Goal: Task Accomplishment & Management: Manage account settings

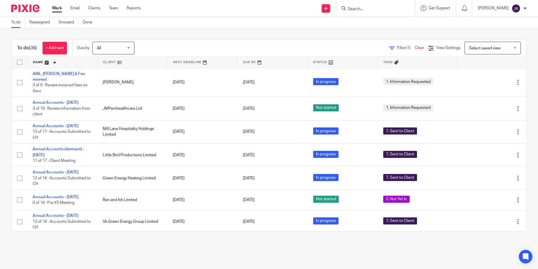
scroll to position [282, 0]
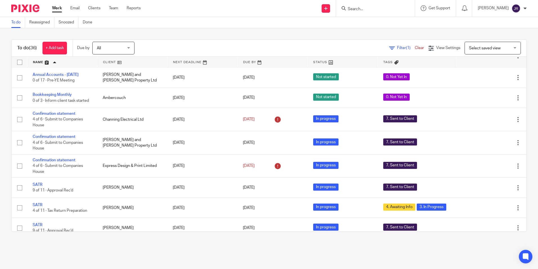
click at [365, 9] on input "Search" at bounding box center [372, 9] width 51 height 5
type input "little"
click at [372, 23] on link at bounding box center [381, 22] width 70 height 8
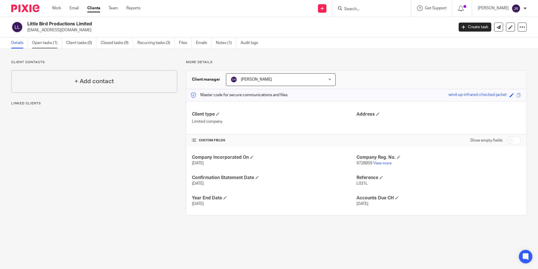
click at [43, 44] on link "Open tasks (1)" at bounding box center [47, 42] width 30 height 11
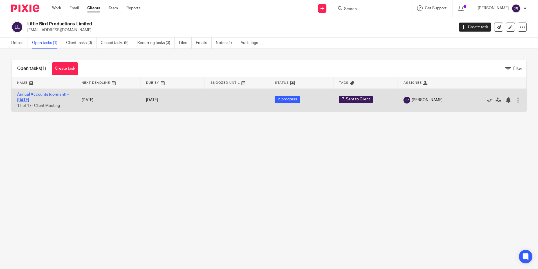
click at [46, 95] on link "Annual Accounts (dormant) - [DATE]" at bounding box center [43, 97] width 52 height 10
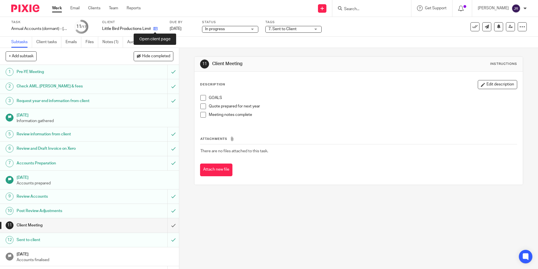
click at [155, 29] on icon at bounding box center [155, 28] width 4 height 4
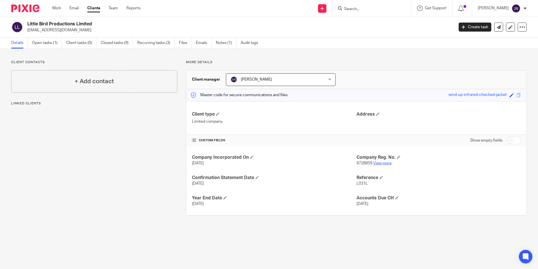
click at [387, 165] on link "View more" at bounding box center [382, 163] width 19 height 4
click at [36, 43] on link "Open tasks (1)" at bounding box center [47, 42] width 30 height 11
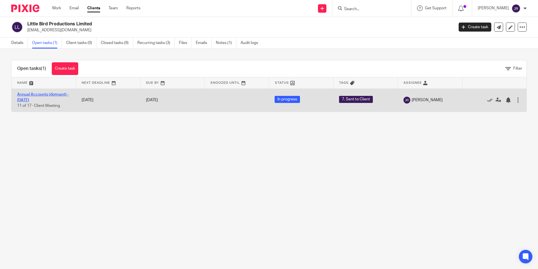
click at [48, 93] on link "Annual Accounts (dormant) - [DATE]" at bounding box center [43, 97] width 52 height 10
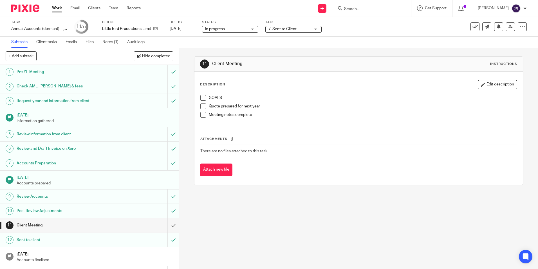
click at [317, 30] on div "7. Sent to Client" at bounding box center [294, 29] width 56 height 7
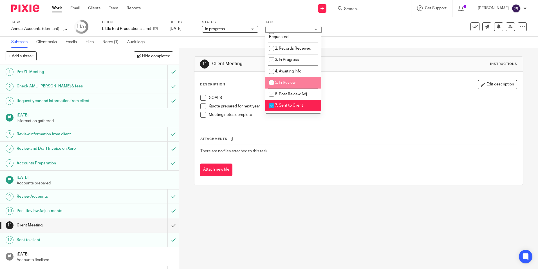
scroll to position [28, 0]
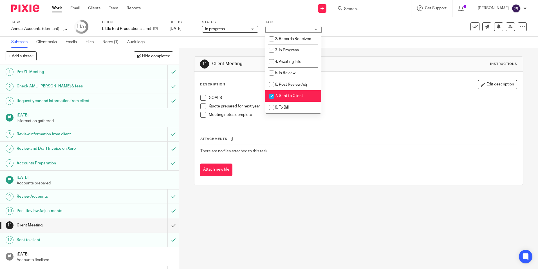
click at [304, 94] on li "7. Sent to Client" at bounding box center [294, 96] width 56 height 12
checkbox input "false"
click at [302, 106] on li "8. To Bill" at bounding box center [294, 108] width 56 height 12
checkbox input "true"
click at [277, 226] on div "11 Client Meeting Instructions Description Edit description GOALS Quote prepare…" at bounding box center [358, 158] width 359 height 221
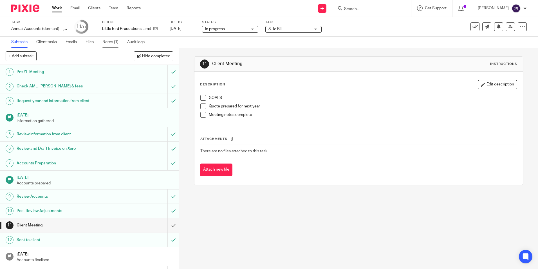
click at [112, 43] on link "Notes (1)" at bounding box center [112, 42] width 21 height 11
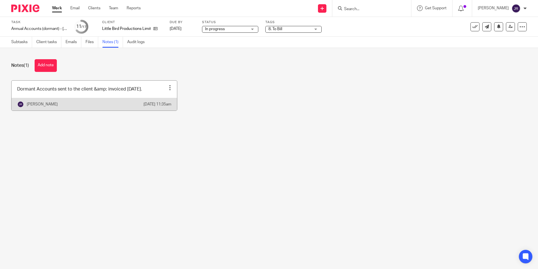
click at [151, 95] on link at bounding box center [95, 96] width 166 height 30
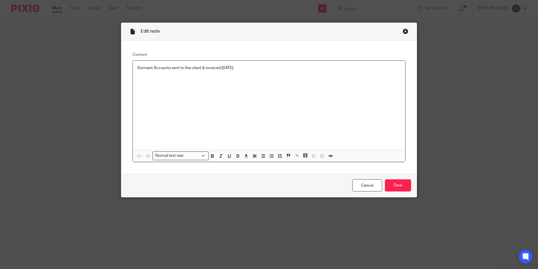
click at [241, 70] on p "Dormant Accounts sent to the client & invoiced 18/09/25." at bounding box center [269, 68] width 264 height 6
click at [406, 183] on input "Save" at bounding box center [398, 185] width 26 height 12
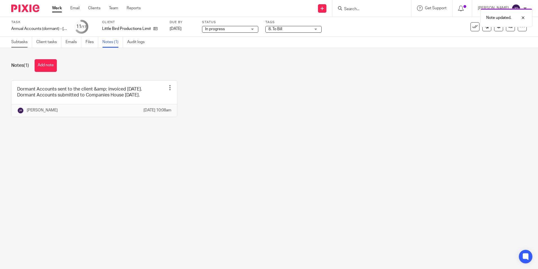
click at [26, 39] on link "Subtasks" at bounding box center [21, 42] width 21 height 11
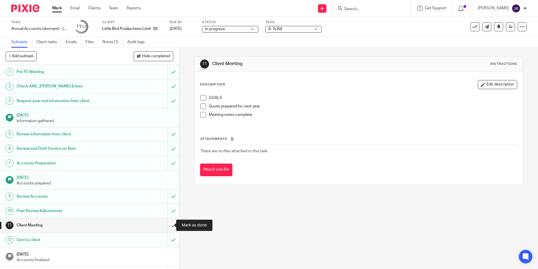
click at [170, 223] on input "submit" at bounding box center [89, 225] width 179 height 14
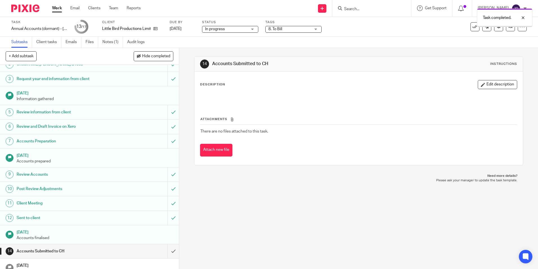
scroll to position [59, 0]
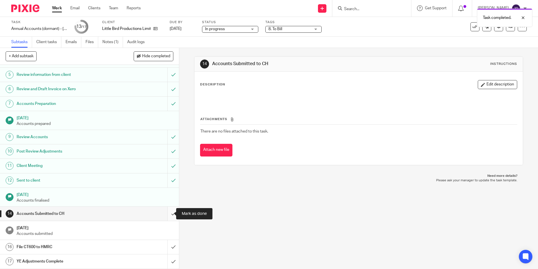
click at [171, 214] on input "submit" at bounding box center [89, 213] width 179 height 14
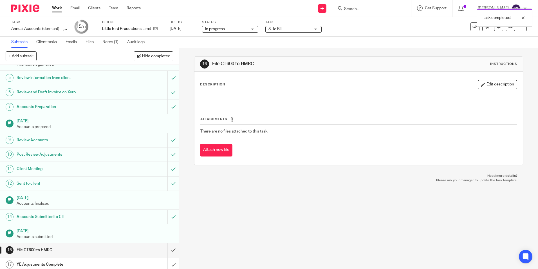
scroll to position [59, 0]
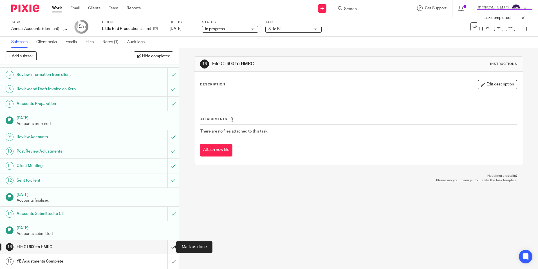
click at [168, 245] on input "submit" at bounding box center [89, 247] width 179 height 14
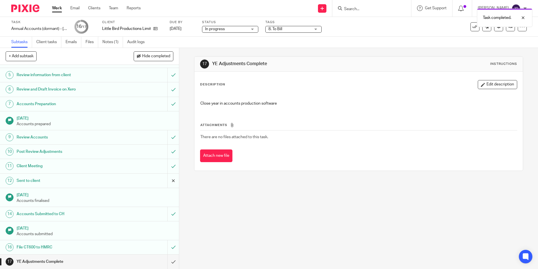
scroll to position [59, 0]
click at [170, 258] on input "submit" at bounding box center [89, 261] width 179 height 14
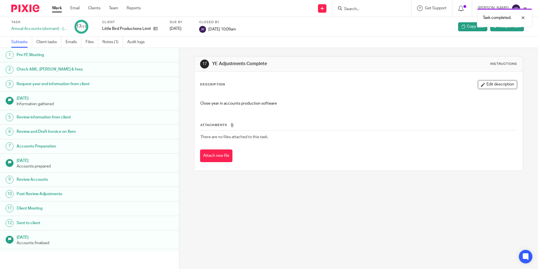
click at [58, 10] on link "Work" at bounding box center [57, 8] width 10 height 6
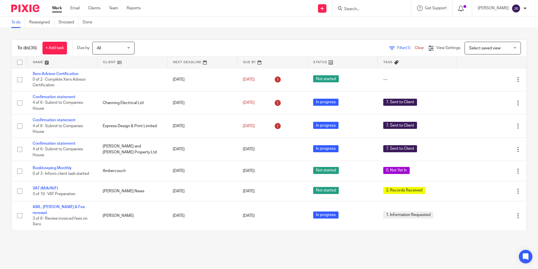
click at [464, 7] on icon at bounding box center [461, 9] width 6 height 6
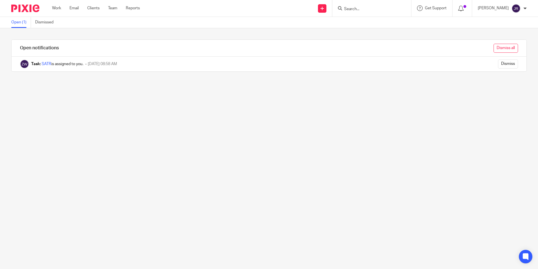
click at [497, 46] on input "Dismiss all" at bounding box center [506, 48] width 24 height 9
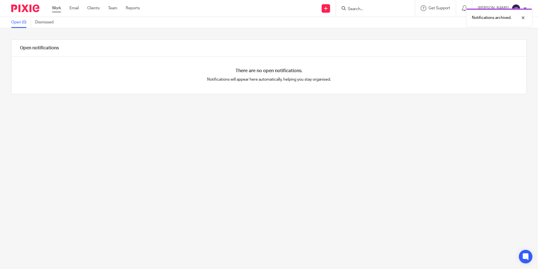
click at [59, 10] on link "Work" at bounding box center [56, 8] width 9 height 6
